Goal: Task Accomplishment & Management: Manage account settings

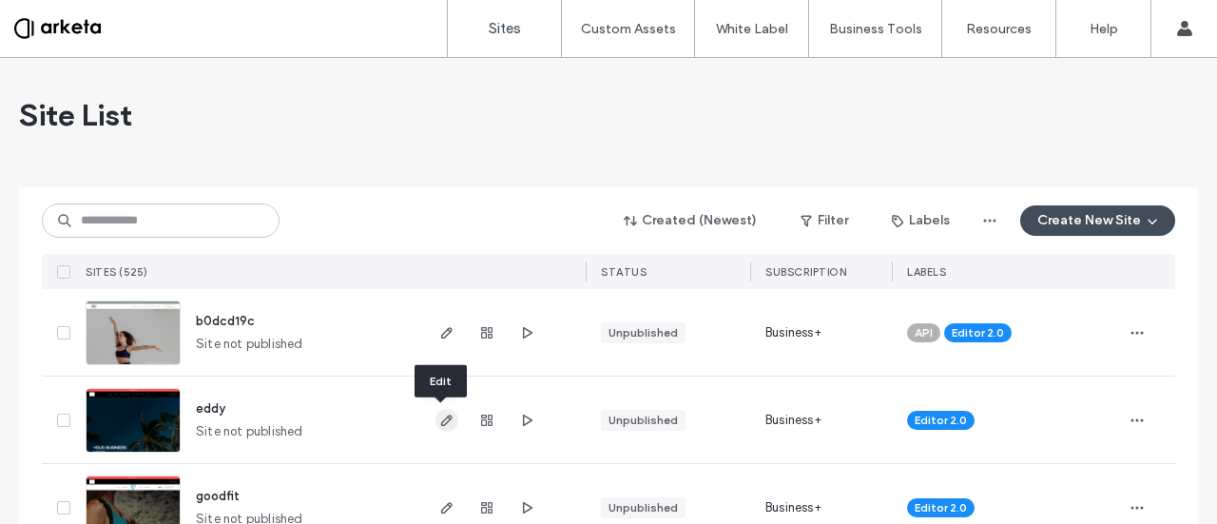
click at [441, 420] on use "button" at bounding box center [446, 420] width 11 height 11
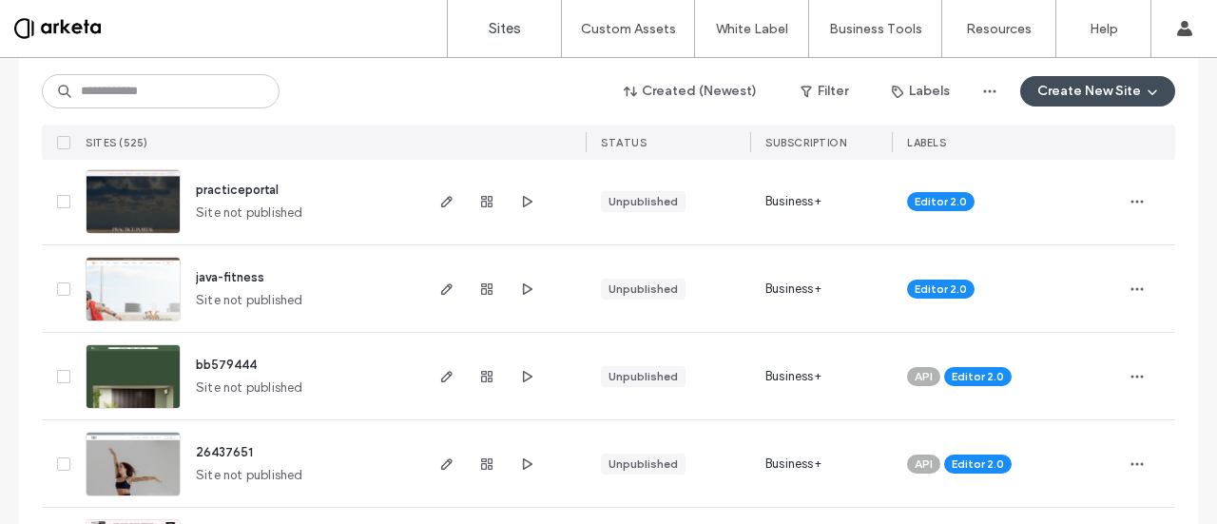
scroll to position [1094, 0]
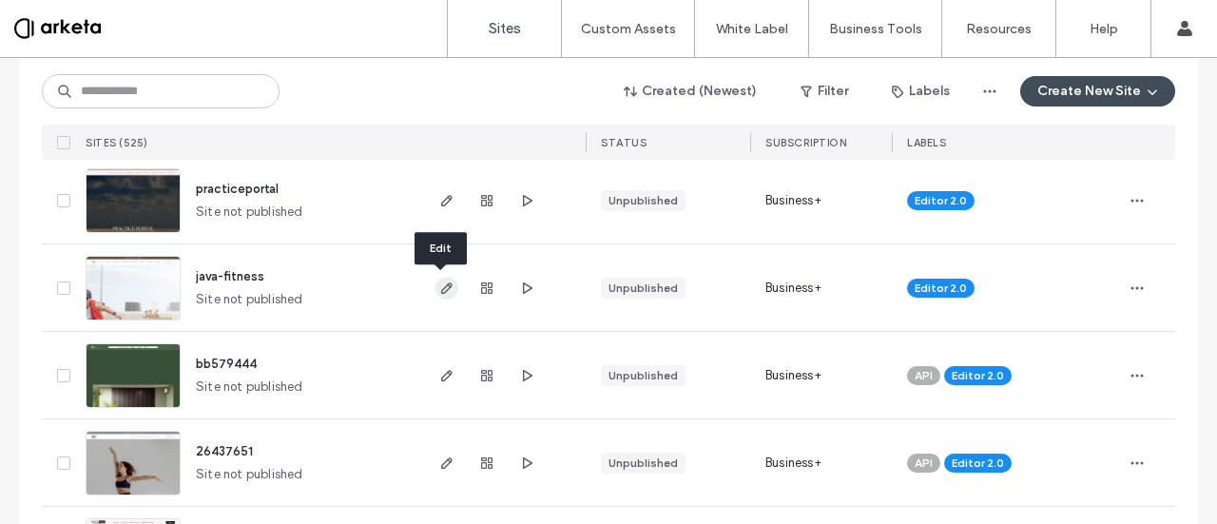
click at [440, 294] on icon "button" at bounding box center [446, 287] width 15 height 15
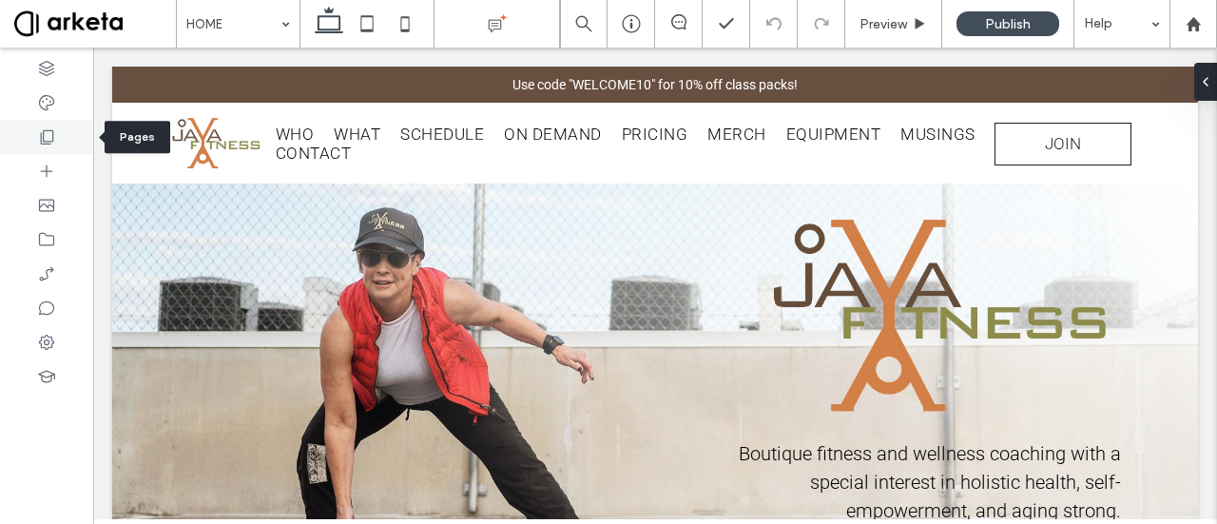
click at [53, 126] on div at bounding box center [46, 137] width 93 height 34
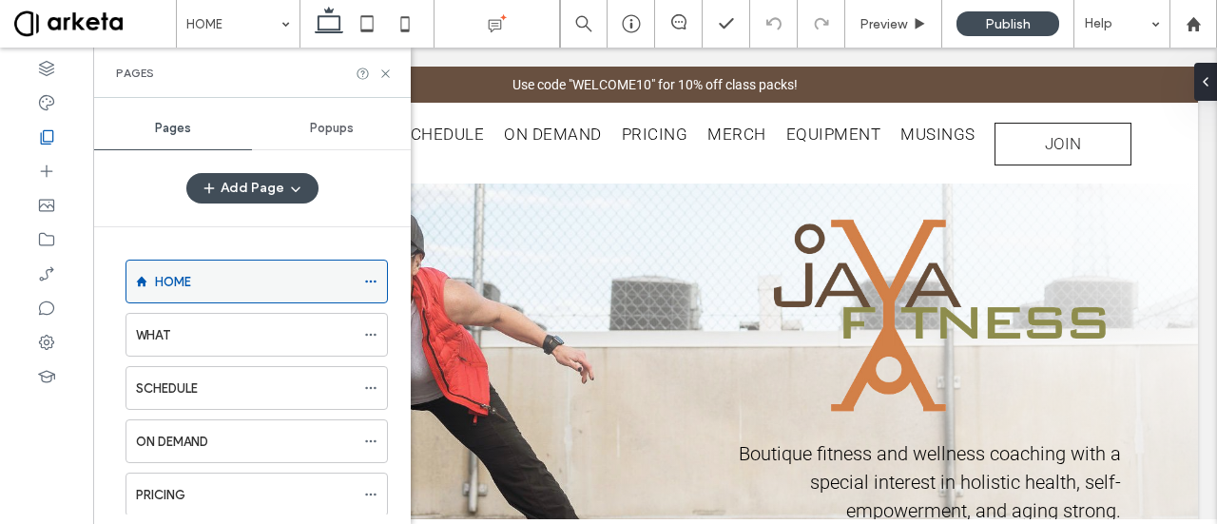
click at [373, 279] on icon at bounding box center [370, 281] width 13 height 13
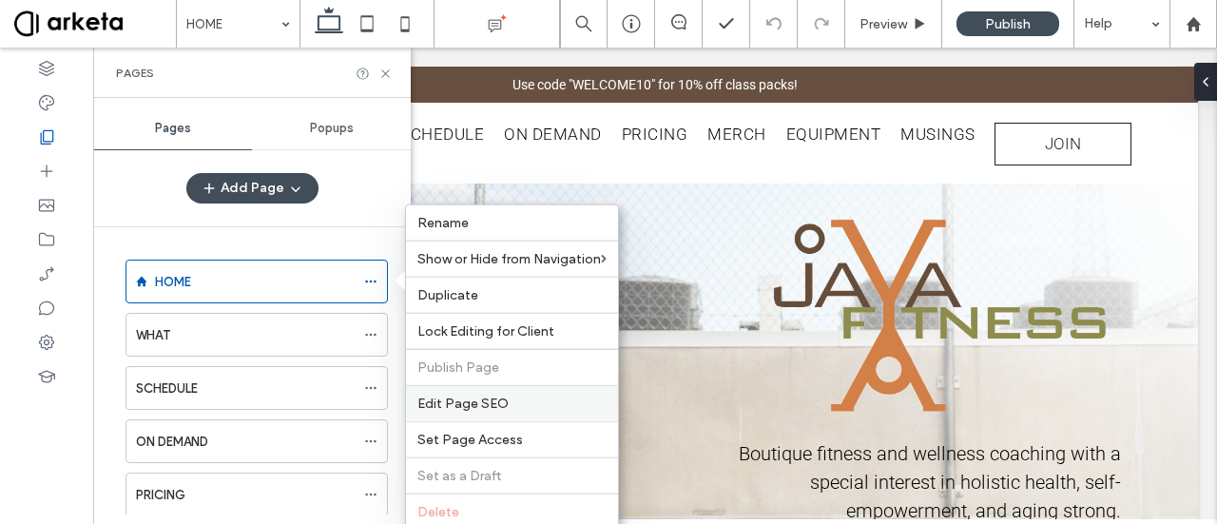
click at [480, 385] on div "Edit Page SEO" at bounding box center [512, 403] width 212 height 36
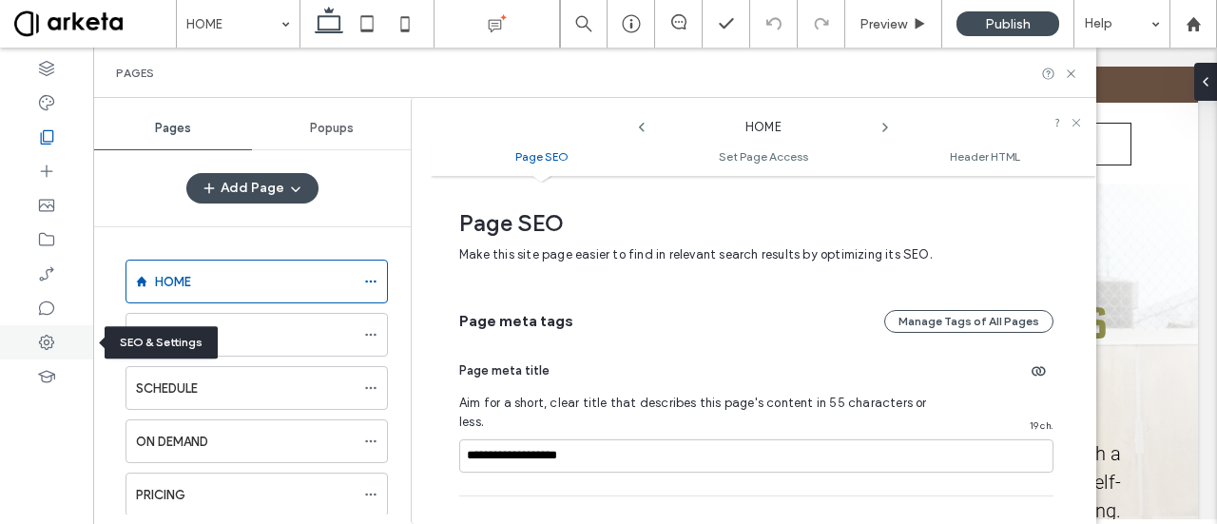
click at [61, 334] on div at bounding box center [46, 342] width 93 height 34
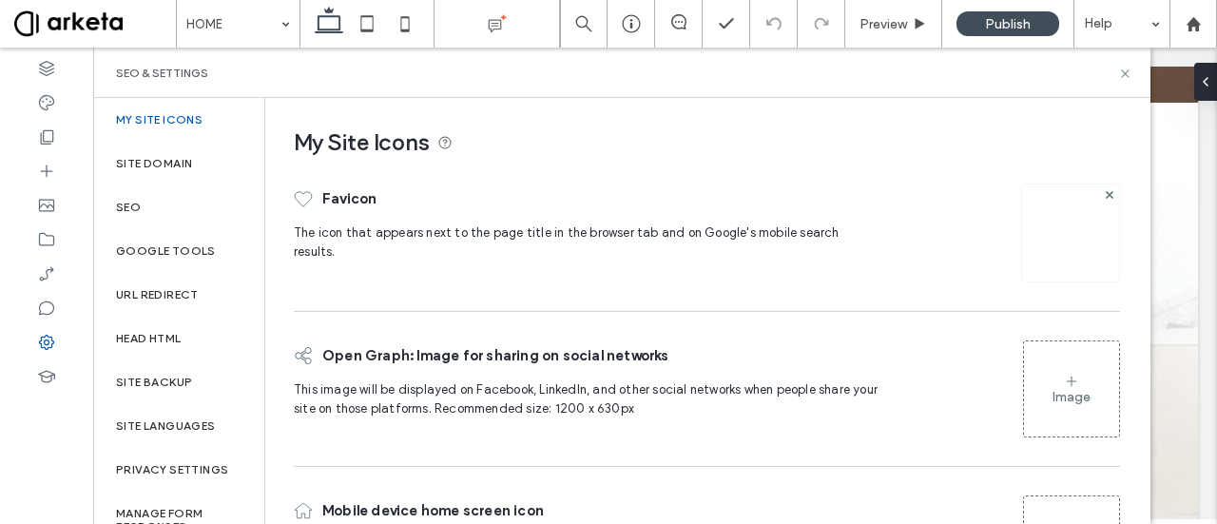
click at [323, 196] on span "Favicon" at bounding box center [349, 198] width 54 height 49
click at [308, 225] on span "The icon that appears next to the page title in the browser tab and on Google's…" at bounding box center [567, 241] width 546 height 33
click at [302, 189] on icon at bounding box center [303, 198] width 19 height 19
click at [302, 194] on use at bounding box center [303, 199] width 17 height 14
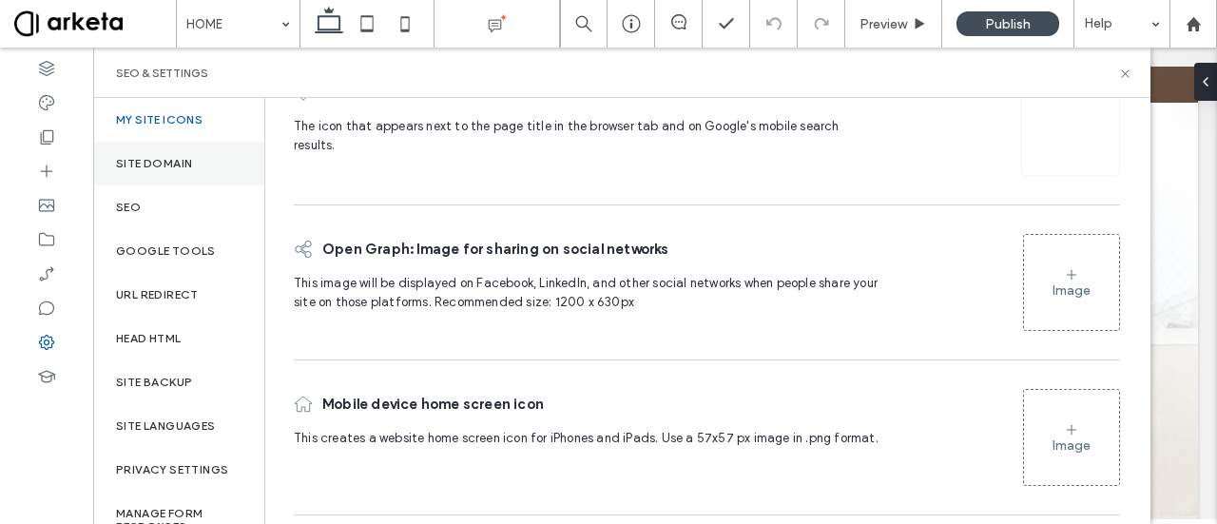
click at [183, 166] on label "Site Domain" at bounding box center [154, 163] width 76 height 13
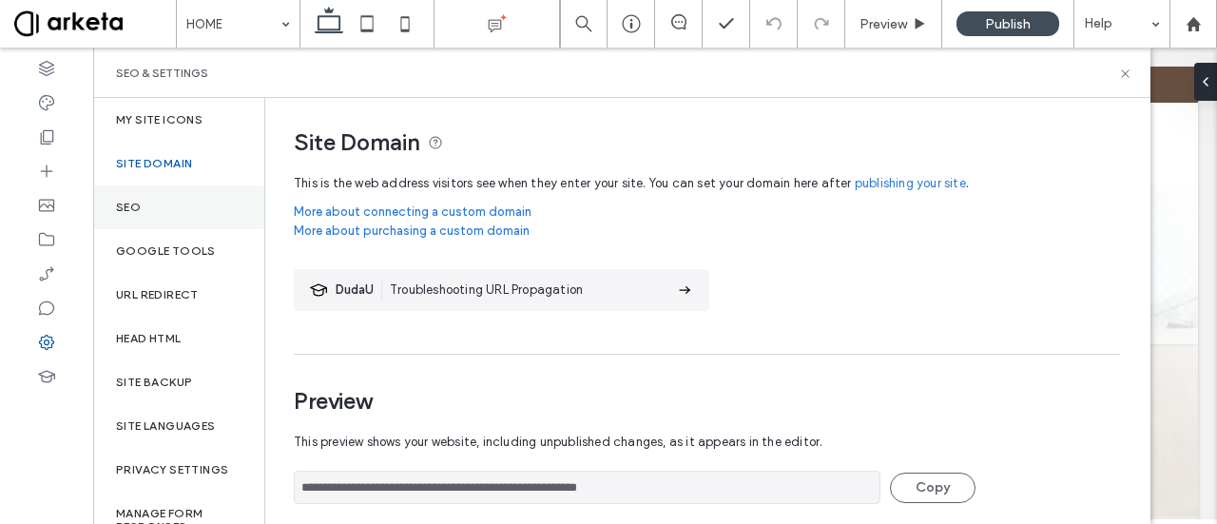
click at [209, 213] on div "SEO" at bounding box center [178, 207] width 171 height 44
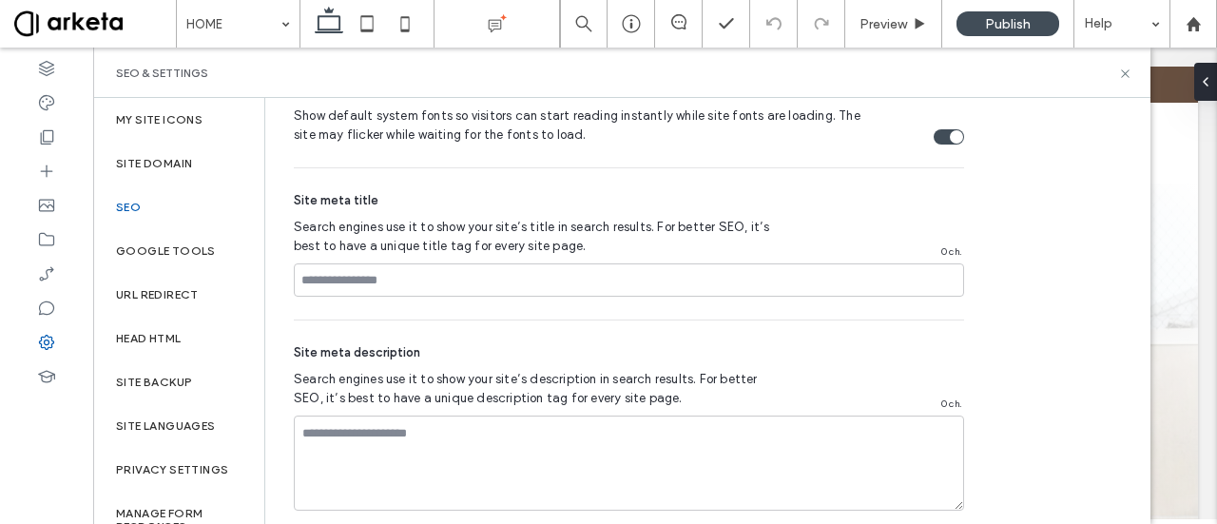
scroll to position [1140, 0]
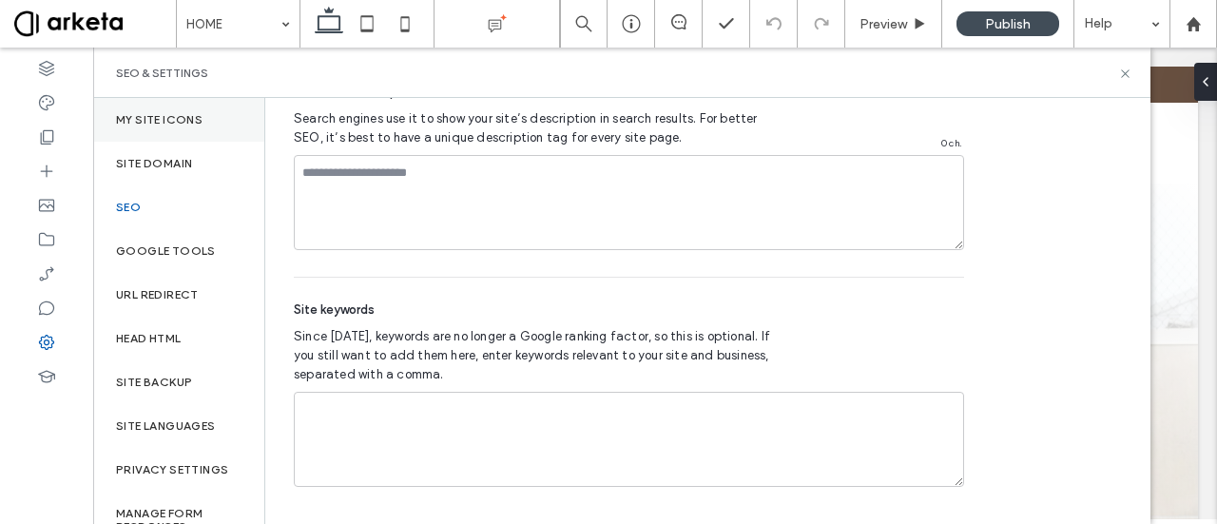
click at [171, 125] on label "My Site Icons" at bounding box center [159, 119] width 87 height 13
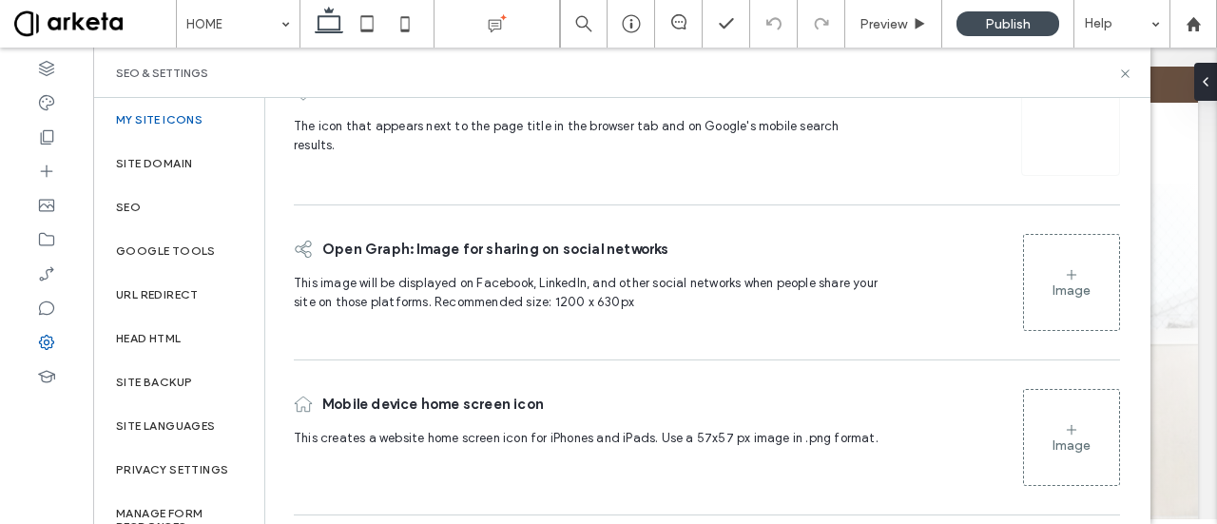
scroll to position [0, 0]
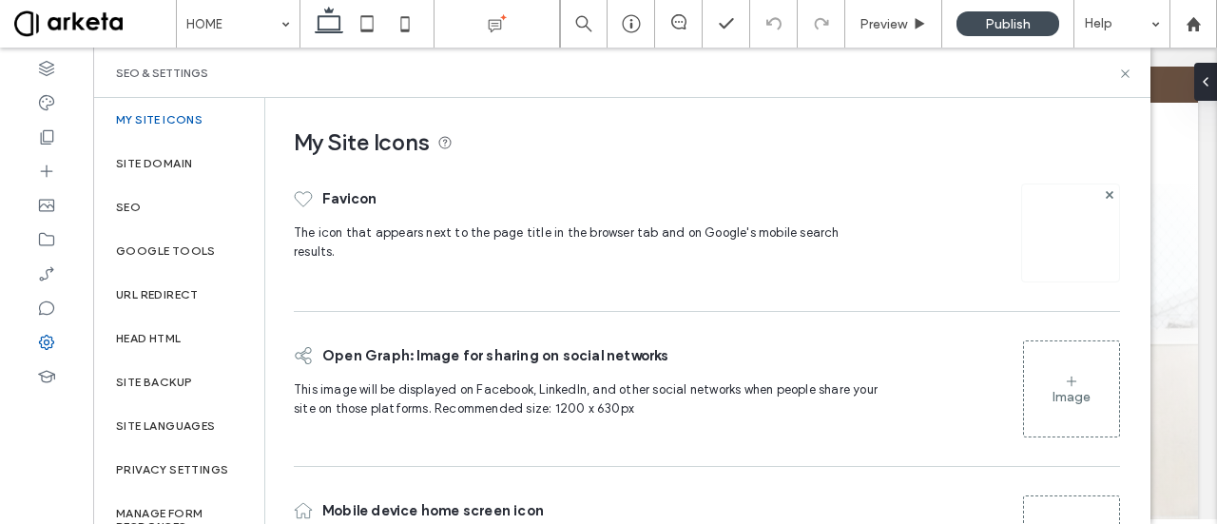
click at [310, 203] on icon at bounding box center [303, 198] width 19 height 19
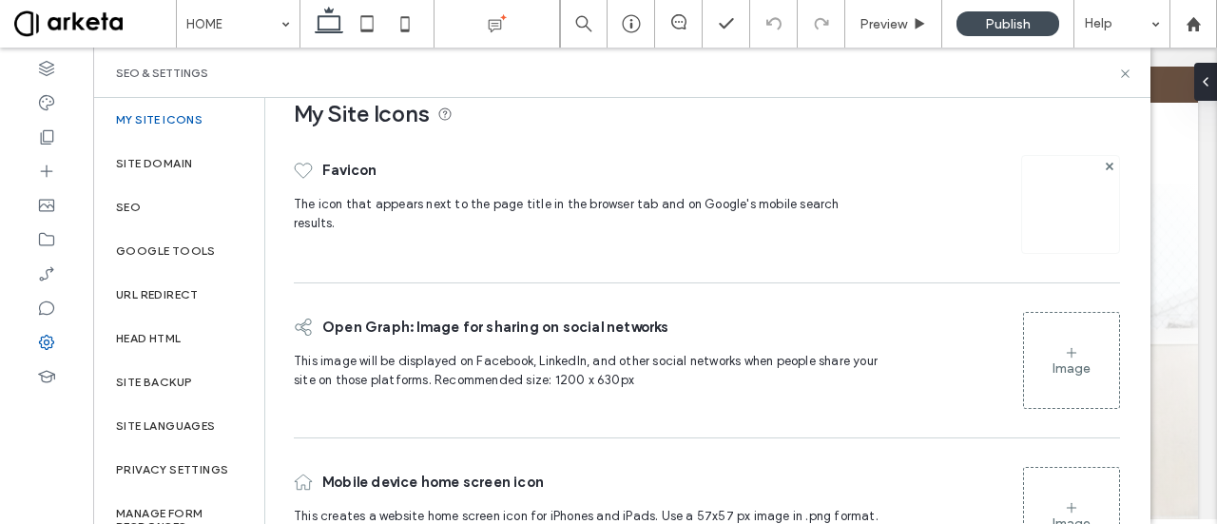
scroll to position [106, 0]
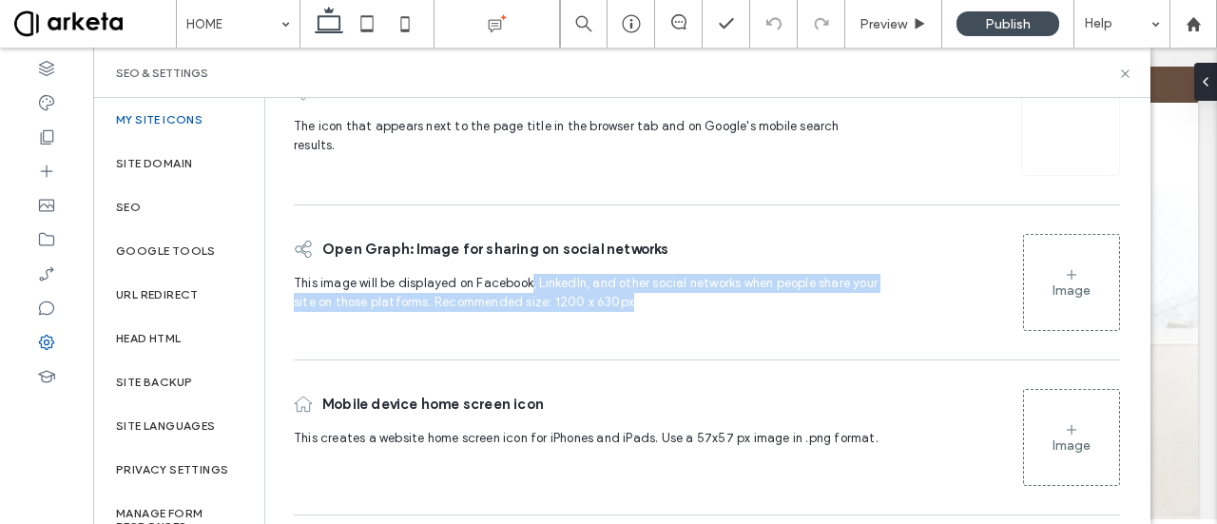
drag, startPoint x: 531, startPoint y: 276, endPoint x: 770, endPoint y: 298, distance: 240.6
click at [770, 298] on span "This image will be displayed on Facebook, LinkedIn, and other social networks w…" at bounding box center [587, 298] width 587 height 48
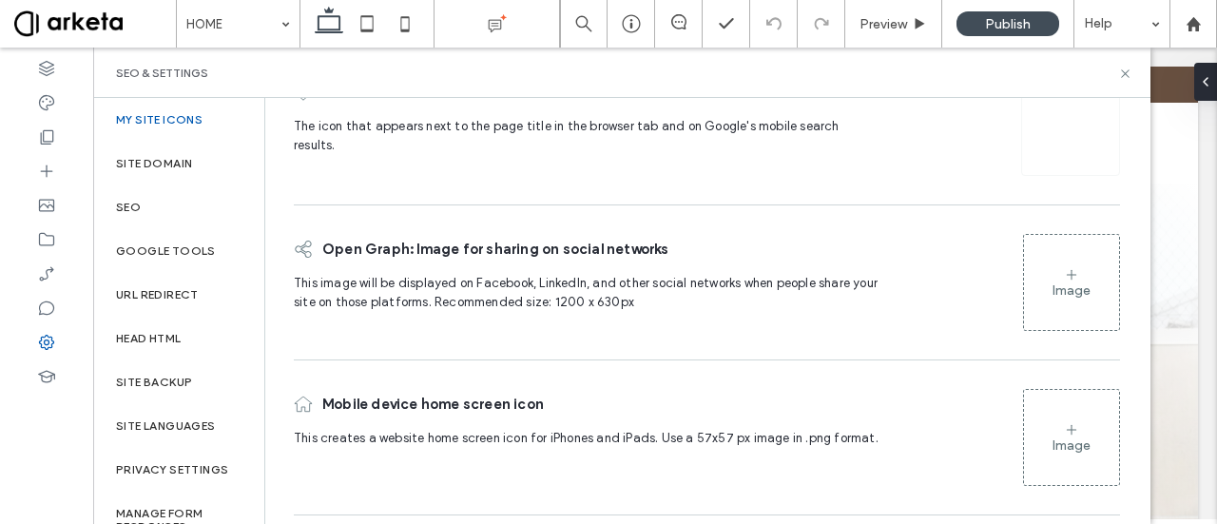
scroll to position [0, 0]
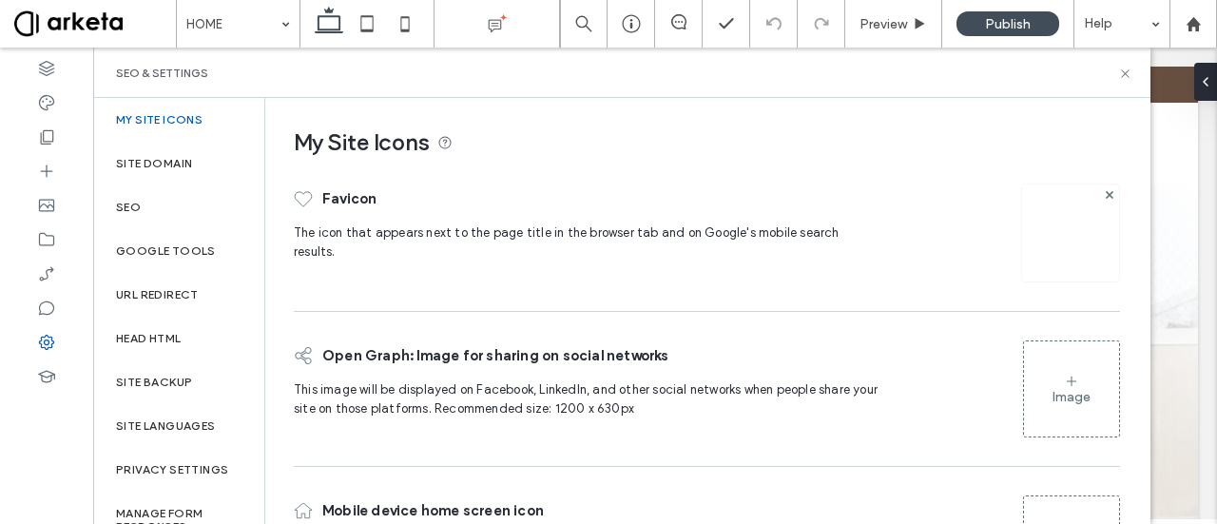
click at [372, 191] on span "Favicon" at bounding box center [349, 198] width 54 height 49
click at [346, 201] on span "Favicon" at bounding box center [349, 198] width 54 height 49
click at [1105, 192] on use at bounding box center [1109, 194] width 8 height 8
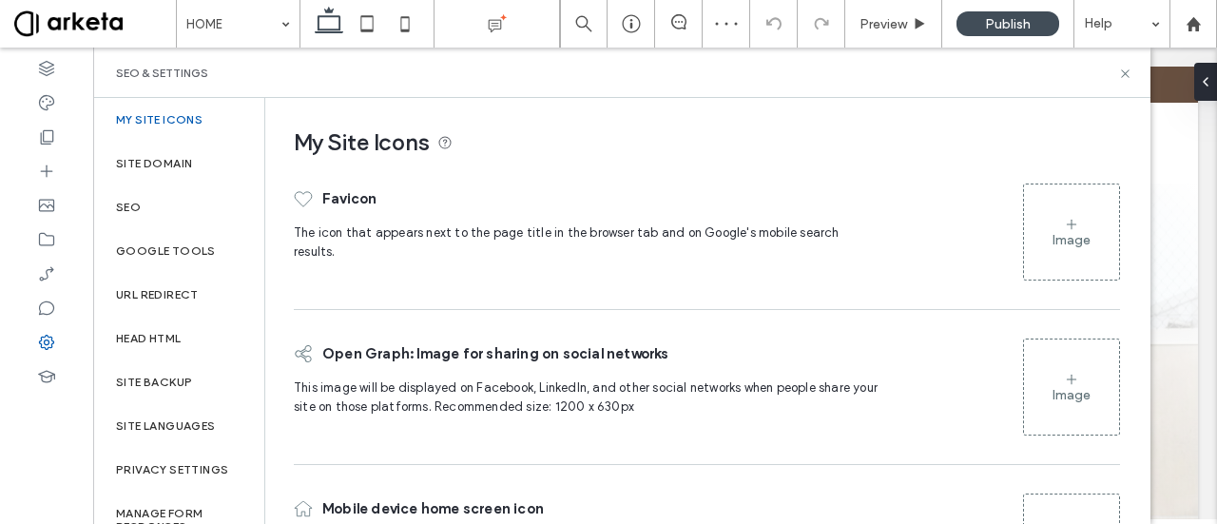
click at [1084, 217] on div "Image" at bounding box center [1071, 231] width 95 height 91
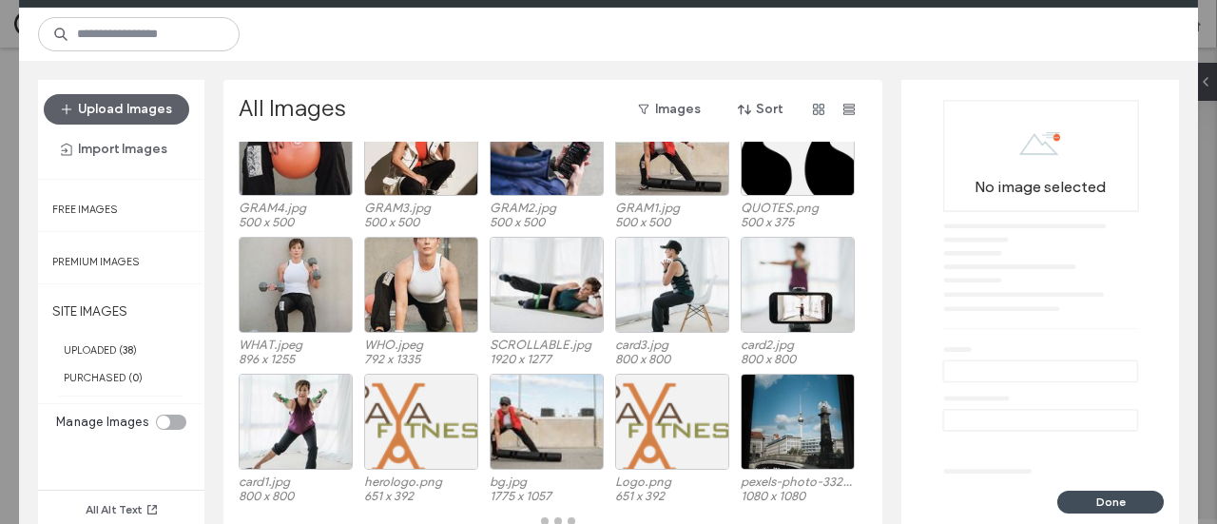
scroll to position [217, 0]
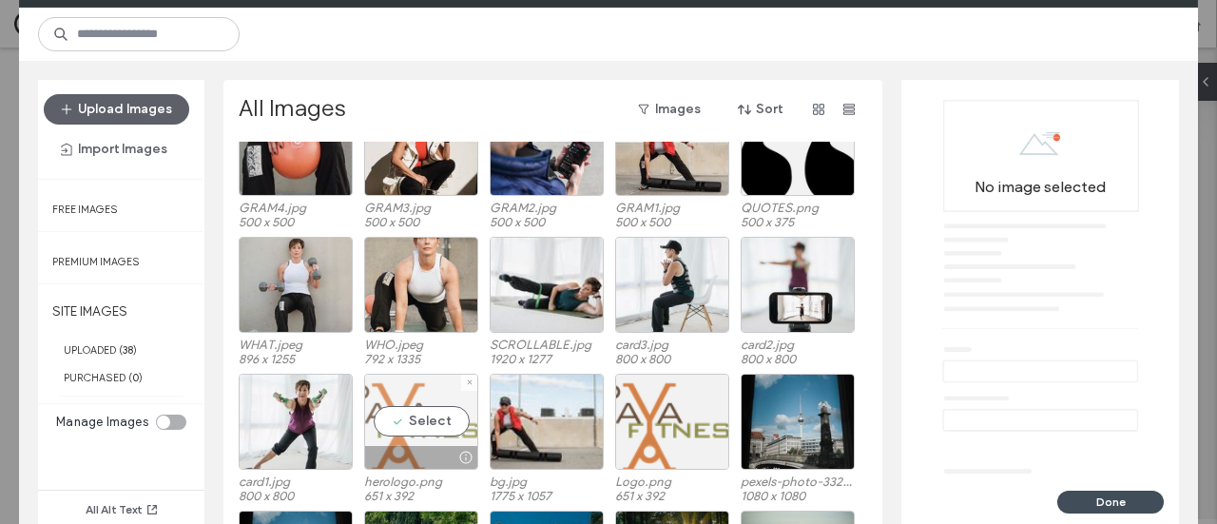
click at [407, 414] on div "Select" at bounding box center [421, 422] width 114 height 96
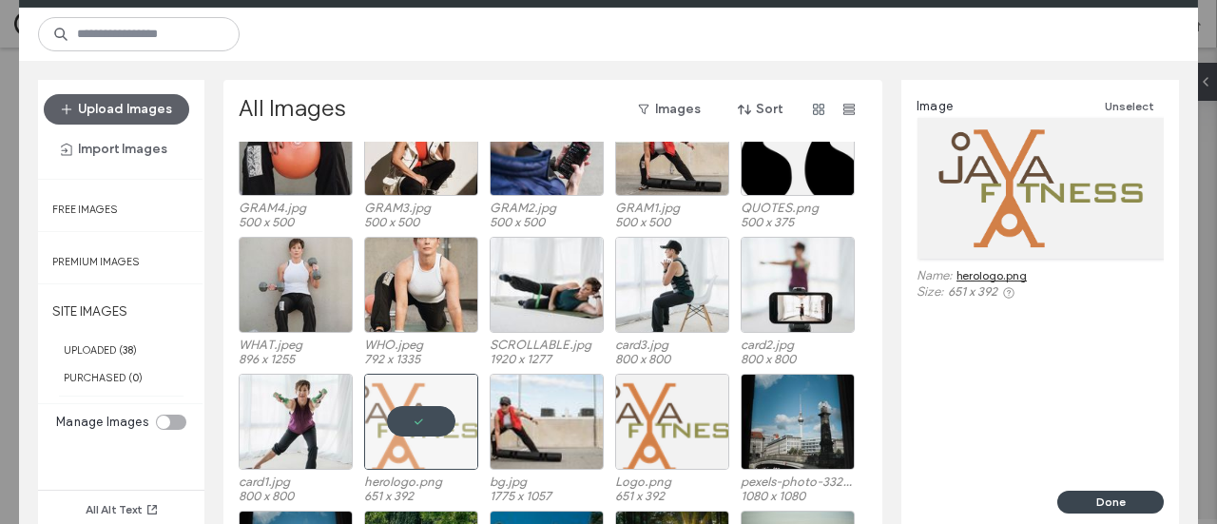
click at [1141, 496] on button "Done" at bounding box center [1110, 502] width 106 height 23
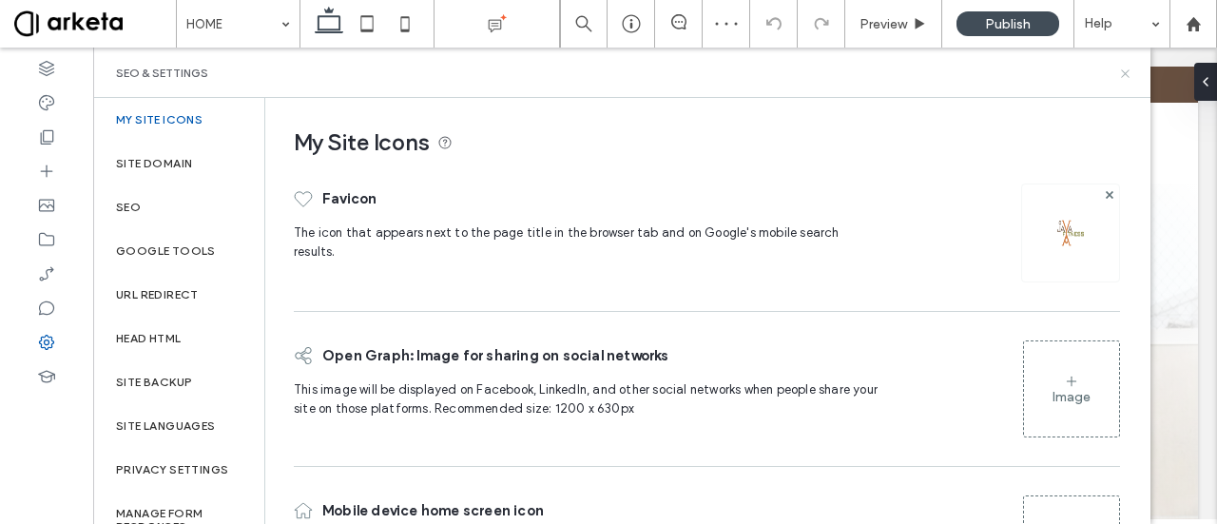
click at [1124, 71] on use at bounding box center [1125, 73] width 8 height 8
